Goal: Find specific fact: Locate a discrete piece of known information

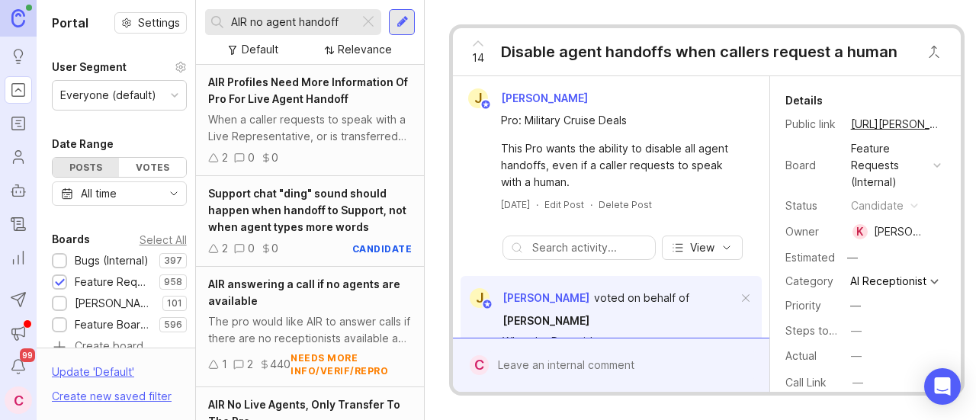
scroll to position [328, 0]
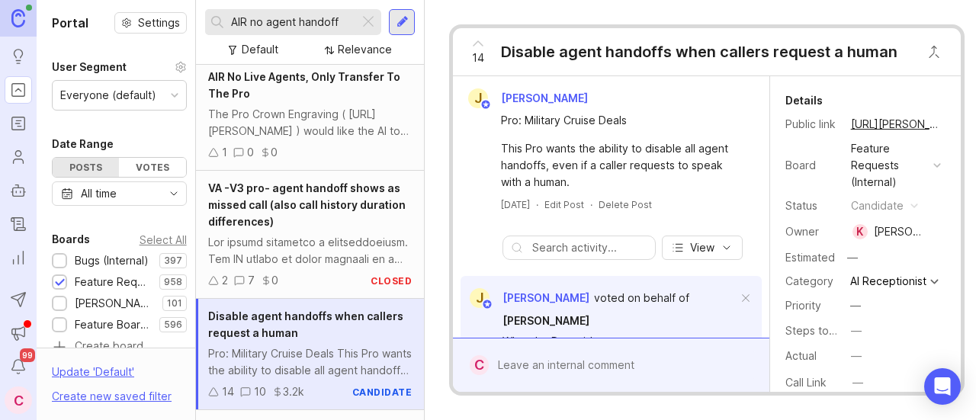
click at [946, 122] on button "copy icon" at bounding box center [956, 124] width 21 height 21
click at [946, 120] on button "copy icon" at bounding box center [956, 124] width 21 height 21
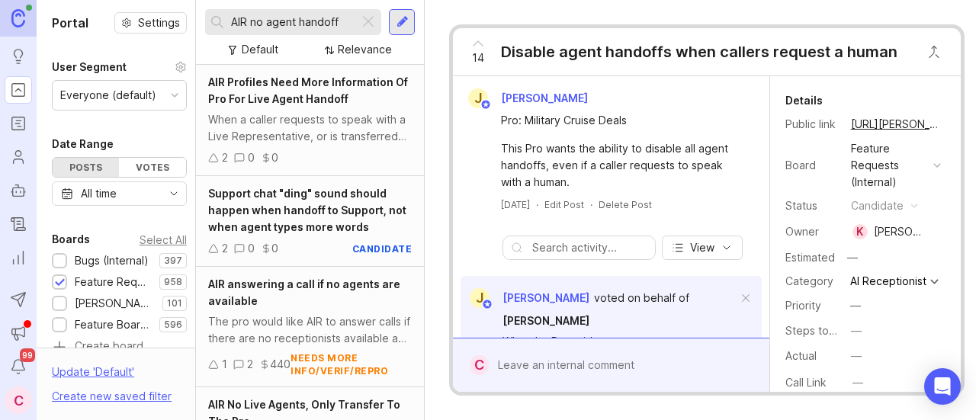
scroll to position [328, 0]
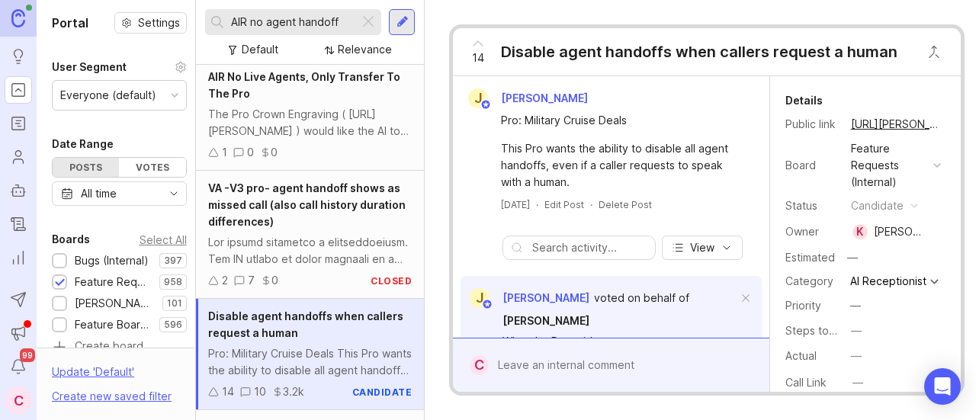
click at [946, 127] on button "copy icon" at bounding box center [956, 124] width 21 height 21
click at [946, 121] on button "copy icon" at bounding box center [956, 124] width 21 height 21
click at [946, 119] on button "copy icon" at bounding box center [956, 124] width 21 height 21
click at [946, 124] on button "copy icon" at bounding box center [956, 124] width 21 height 21
